Goal: Task Accomplishment & Management: Use online tool/utility

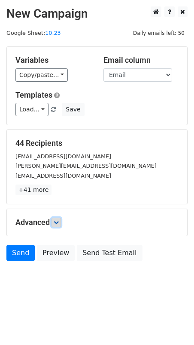
click at [58, 223] on icon at bounding box center [56, 222] width 5 height 5
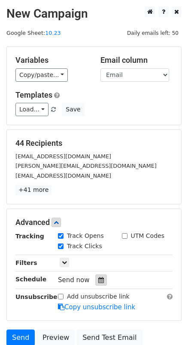
click at [103, 276] on div at bounding box center [101, 279] width 12 height 11
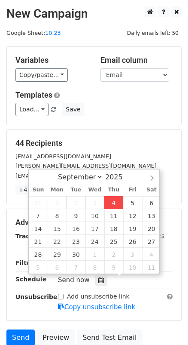
type input "2025-09-04 19:11"
type input "07"
type input "11"
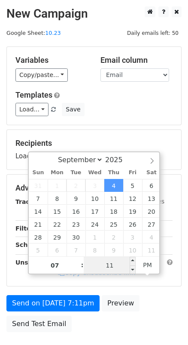
click at [114, 263] on input "11" at bounding box center [110, 265] width 52 height 17
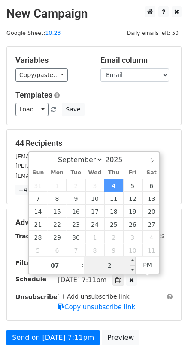
type input "21"
type input "2025-09-04 19:21"
click at [43, 310] on div "Unsubscribe" at bounding box center [30, 302] width 43 height 20
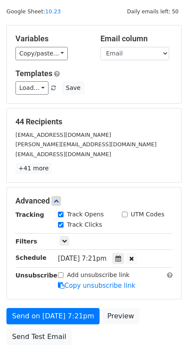
scroll to position [39, 0]
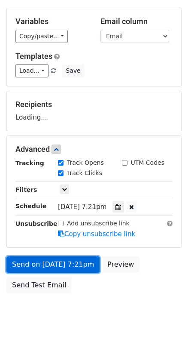
click at [52, 264] on link "Send on Sep 4 at 7:21pm" at bounding box center [52, 264] width 93 height 16
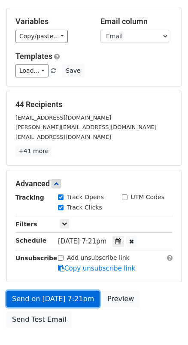
click at [46, 298] on link "Send on Sep 4 at 7:21pm" at bounding box center [52, 299] width 93 height 16
click at [46, 297] on link "Send on Sep 4 at 7:21pm" at bounding box center [52, 299] width 93 height 16
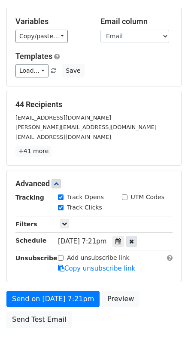
click at [134, 240] on icon at bounding box center [131, 241] width 5 height 6
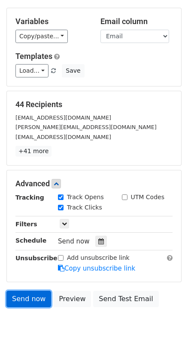
click at [26, 301] on link "Send now" at bounding box center [28, 299] width 45 height 16
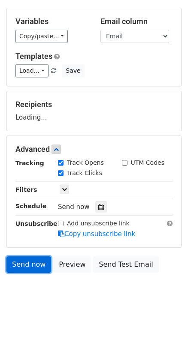
click at [24, 260] on form "Variables Copy/paste... {{ID}} {{Email}} Email column ID Email Templates Load..…" at bounding box center [93, 142] width 175 height 269
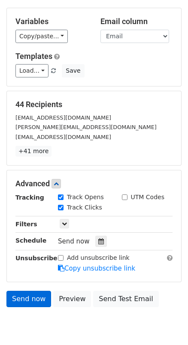
click at [24, 260] on strong "Unsubscribe" at bounding box center [36, 257] width 42 height 7
click at [21, 293] on link "Send now" at bounding box center [28, 299] width 45 height 16
click at [21, 296] on link "Send now" at bounding box center [28, 299] width 45 height 16
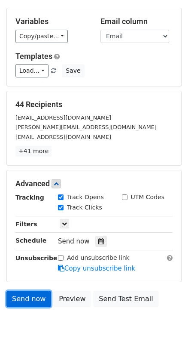
click at [21, 296] on link "Send now" at bounding box center [28, 299] width 45 height 16
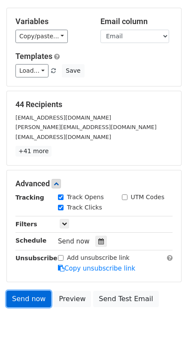
click at [21, 296] on link "Send now" at bounding box center [28, 299] width 45 height 16
click at [21, 301] on link "Send now" at bounding box center [28, 299] width 45 height 16
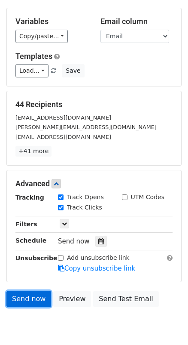
click at [21, 301] on link "Send now" at bounding box center [28, 299] width 45 height 16
click at [27, 295] on link "Send now" at bounding box center [28, 299] width 45 height 16
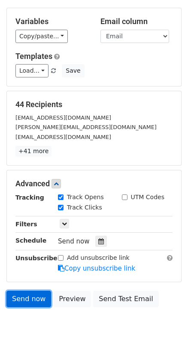
click at [27, 295] on link "Send now" at bounding box center [28, 299] width 45 height 16
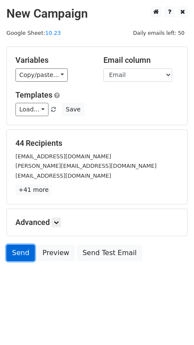
click at [28, 251] on link "Send" at bounding box center [20, 253] width 28 height 16
